Goal: Navigation & Orientation: Find specific page/section

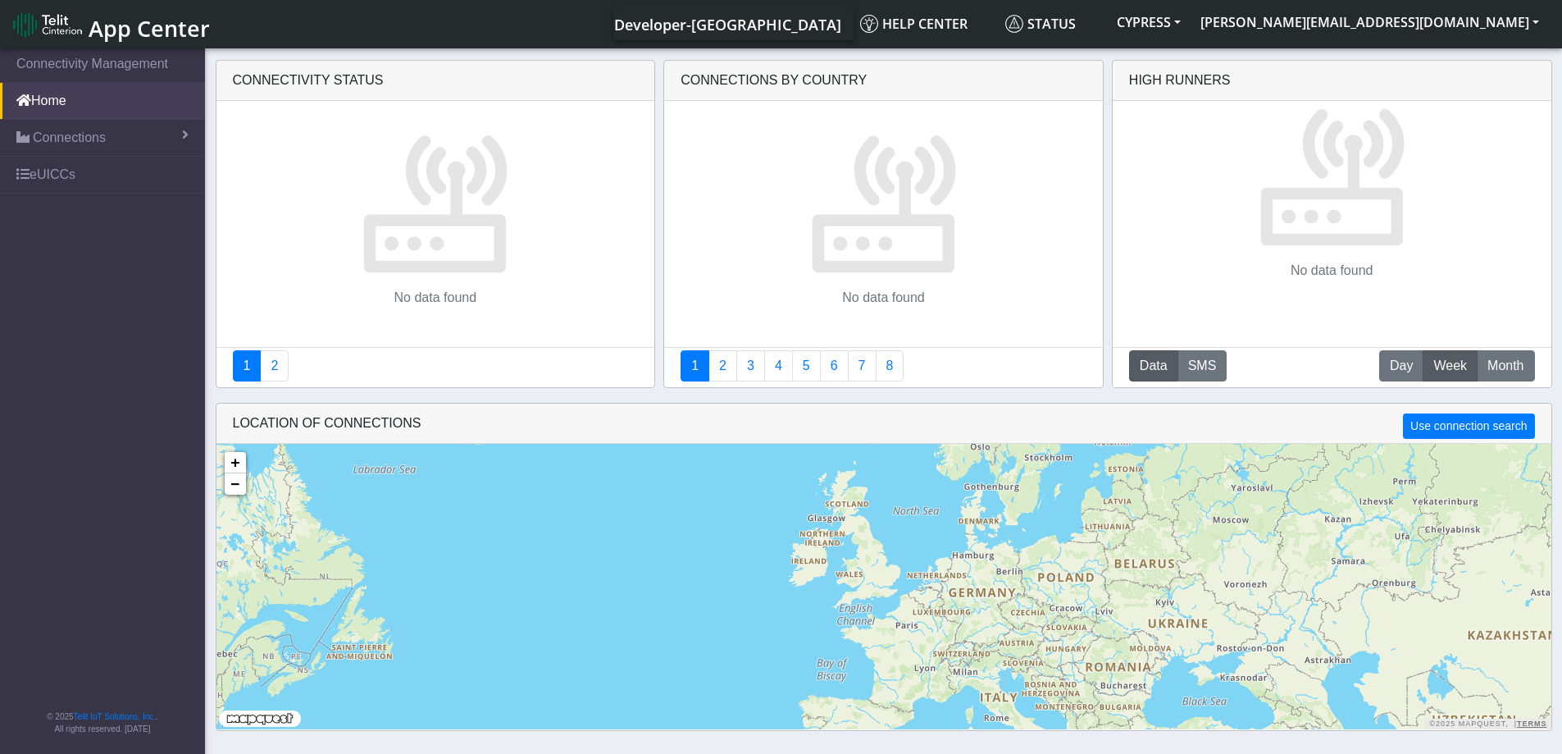
click at [62, 27] on img at bounding box center [47, 24] width 69 height 26
